Goal: Information Seeking & Learning: Check status

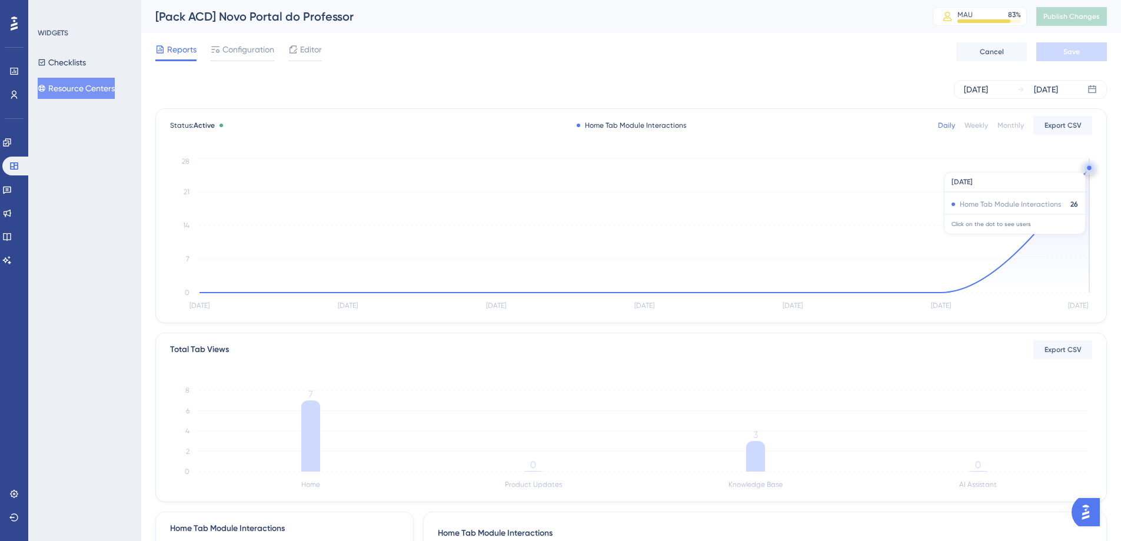
click at [1087, 166] on circle at bounding box center [1089, 167] width 9 height 9
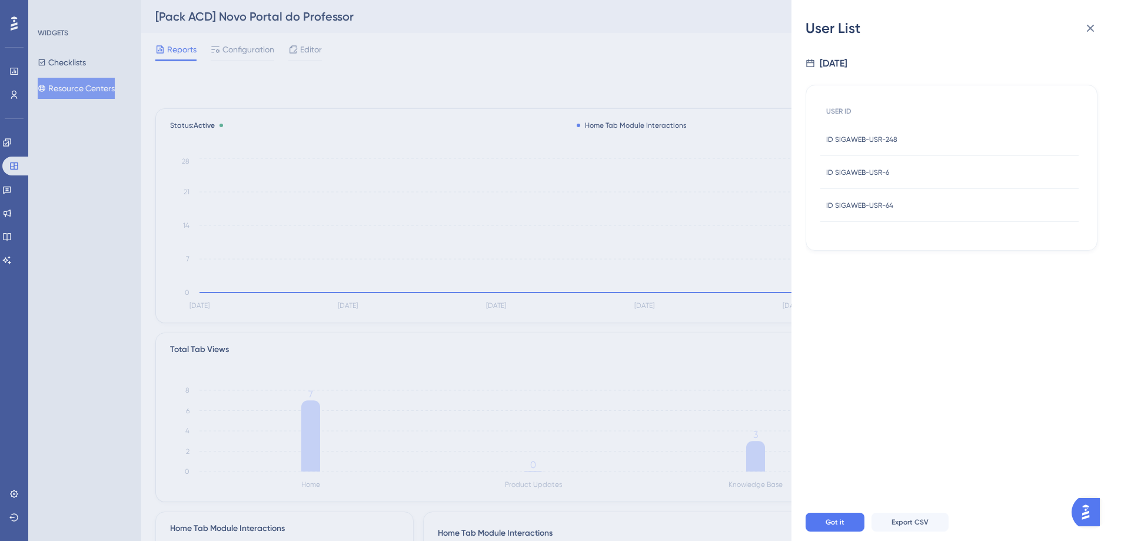
click at [1090, 22] on icon at bounding box center [1090, 28] width 14 height 14
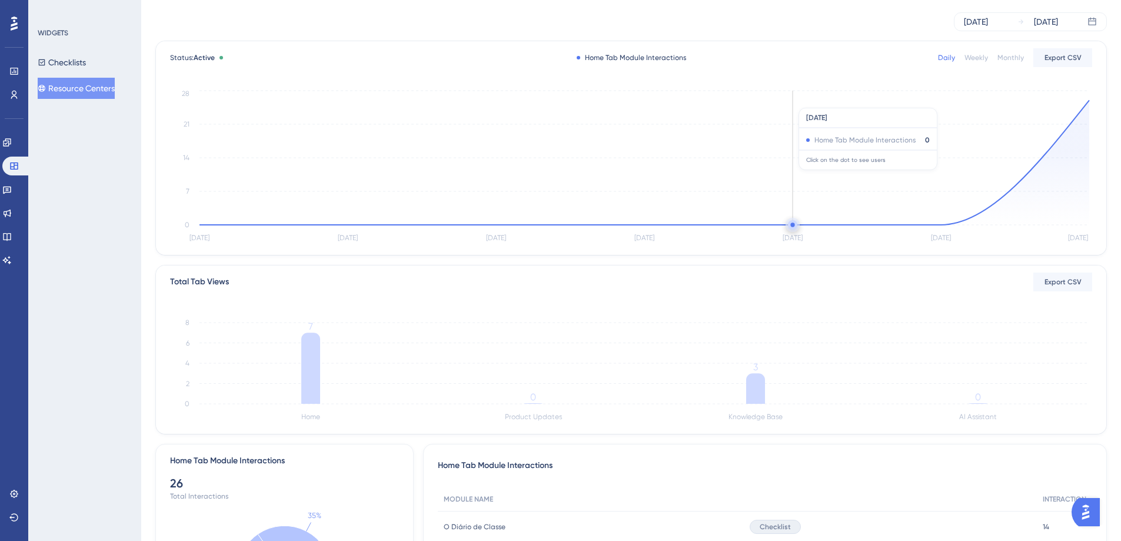
scroll to position [185, 0]
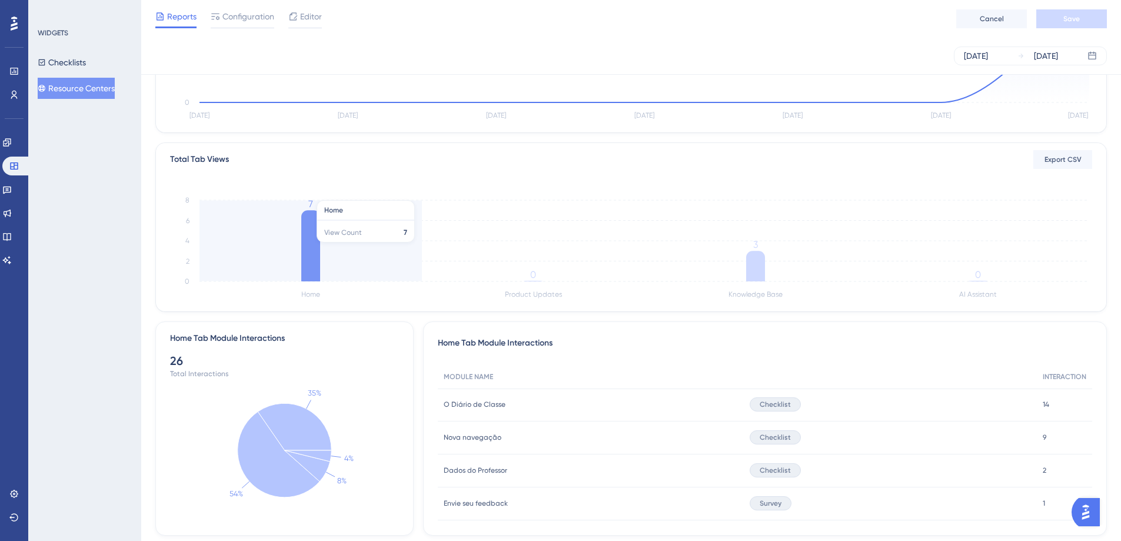
click at [308, 243] on icon at bounding box center [310, 245] width 19 height 71
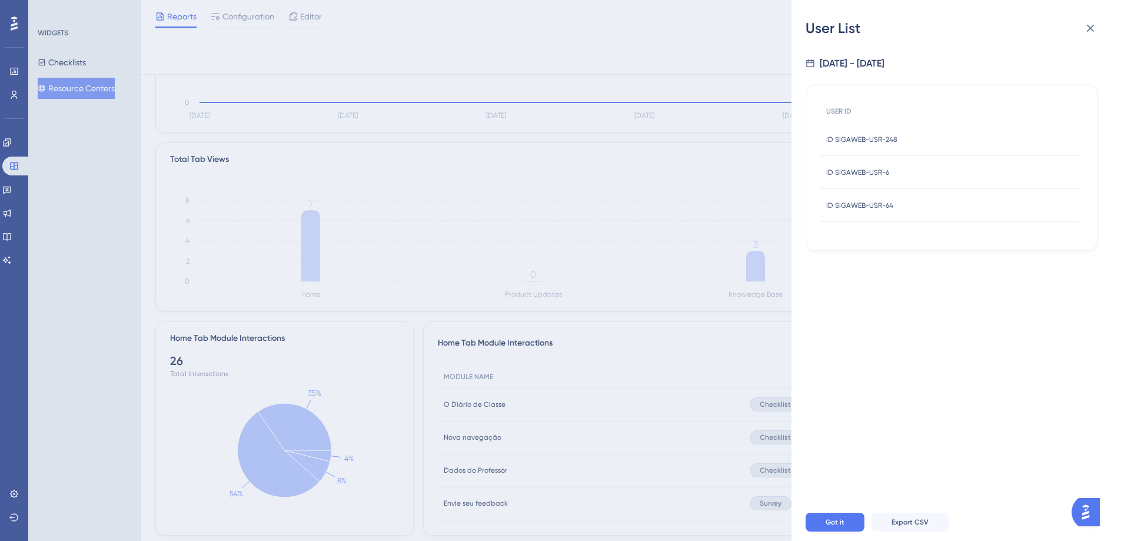
click at [1103, 31] on div "User List" at bounding box center [956, 28] width 301 height 19
click at [1086, 29] on icon at bounding box center [1090, 28] width 14 height 14
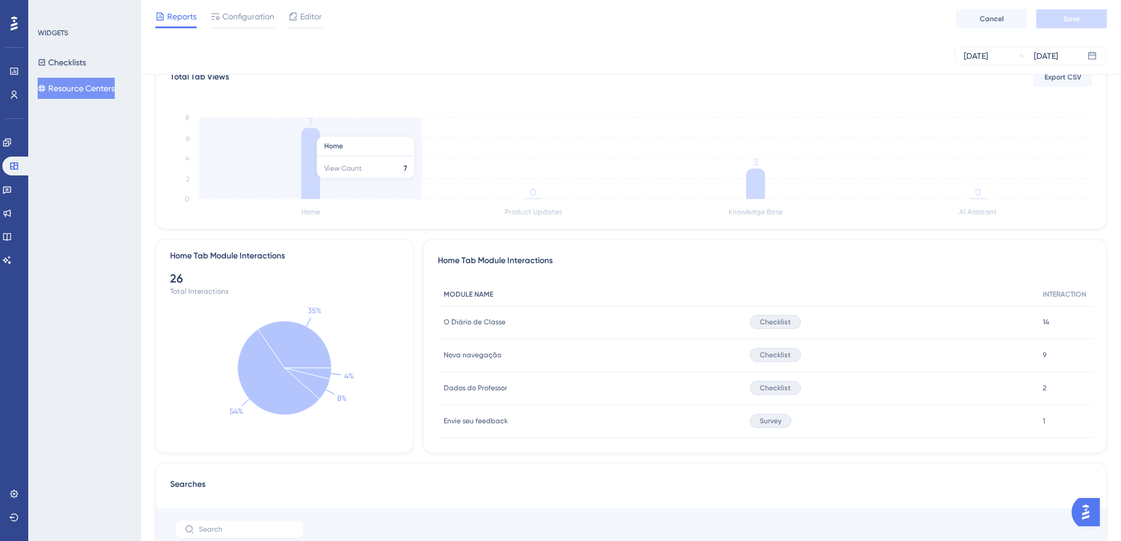
scroll to position [268, 0]
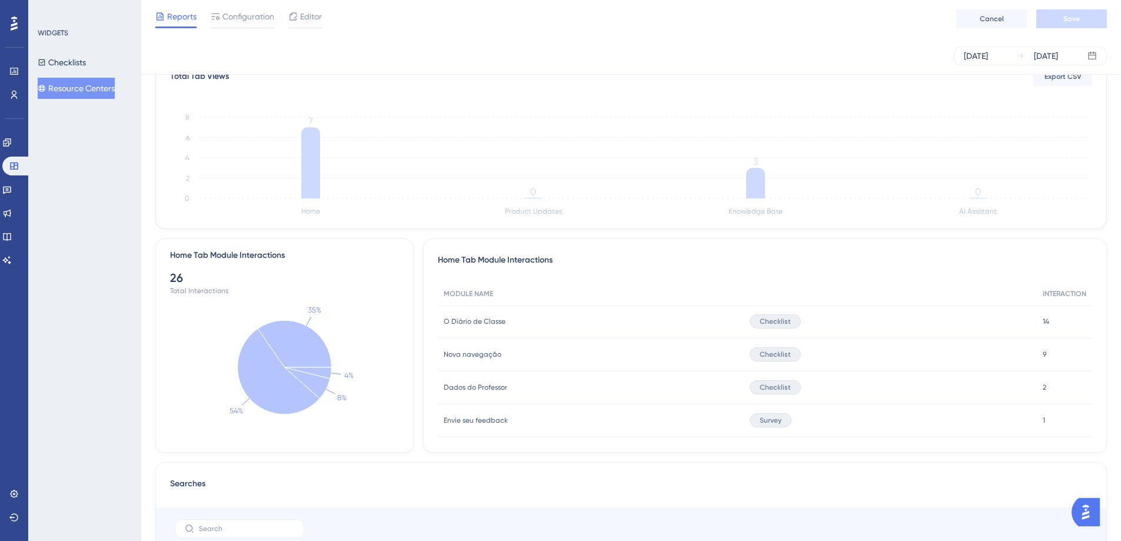
click at [756, 321] on div "Checklist" at bounding box center [775, 321] width 51 height 14
click at [485, 294] on span "MODULE NAME" at bounding box center [468, 293] width 49 height 9
click at [504, 332] on div "O Diário de Classe O Diário de Classe" at bounding box center [591, 321] width 306 height 33
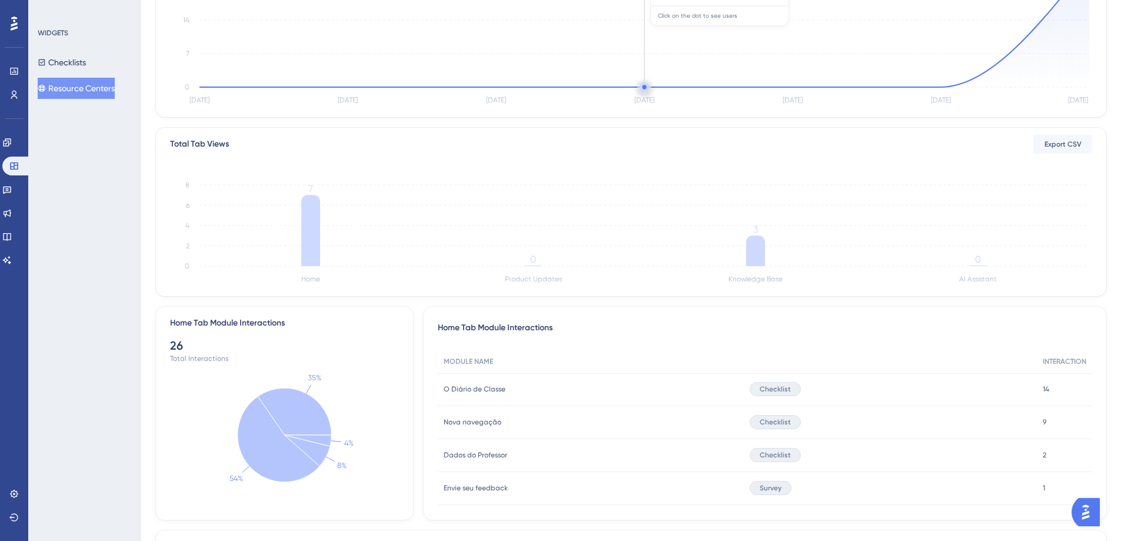
scroll to position [0, 0]
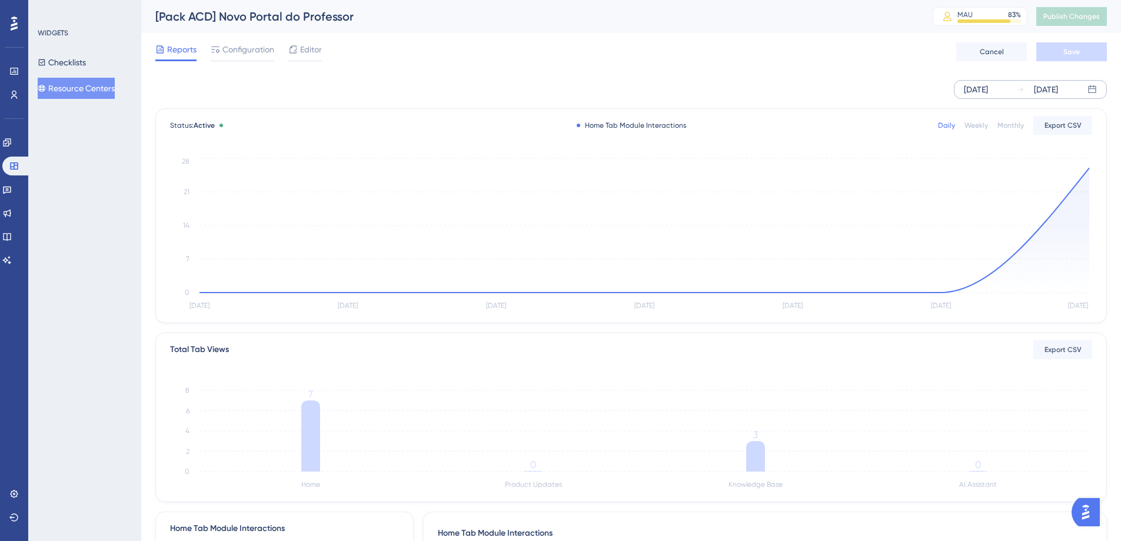
click at [988, 94] on div "[DATE]" at bounding box center [976, 89] width 24 height 14
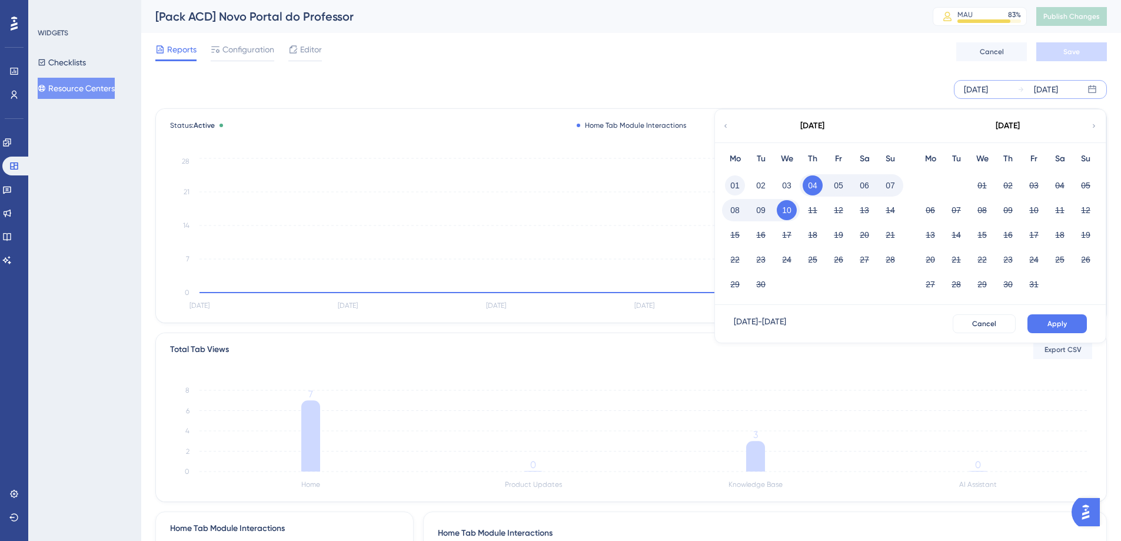
click at [733, 185] on button "01" at bounding box center [735, 185] width 20 height 20
click at [1059, 319] on span "Apply" at bounding box center [1056, 323] width 19 height 9
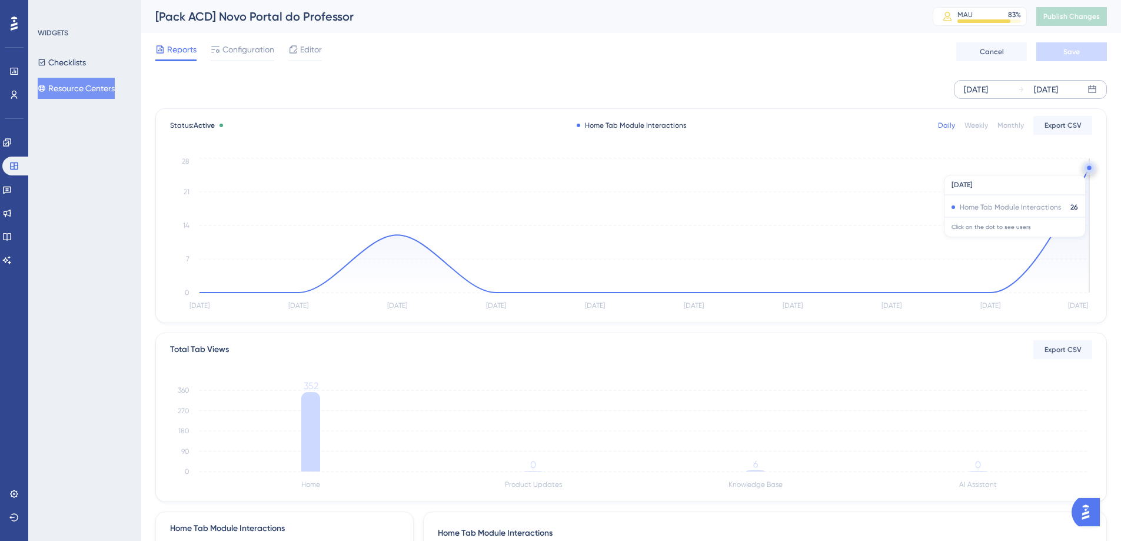
click at [1089, 169] on circle at bounding box center [1089, 168] width 4 height 4
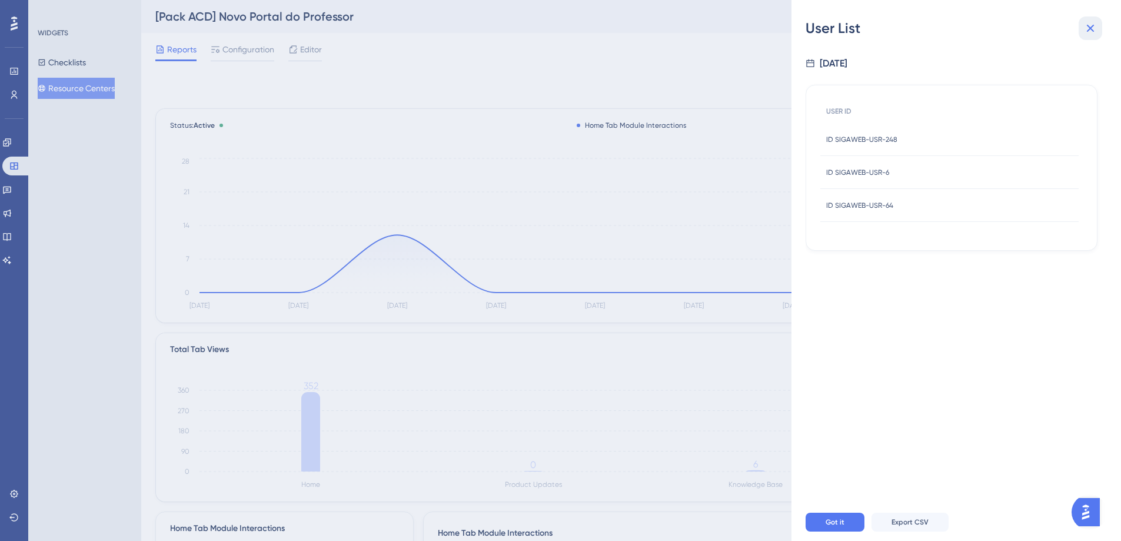
click at [1098, 38] on button at bounding box center [1091, 28] width 24 height 24
